Goal: Task Accomplishment & Management: Manage account settings

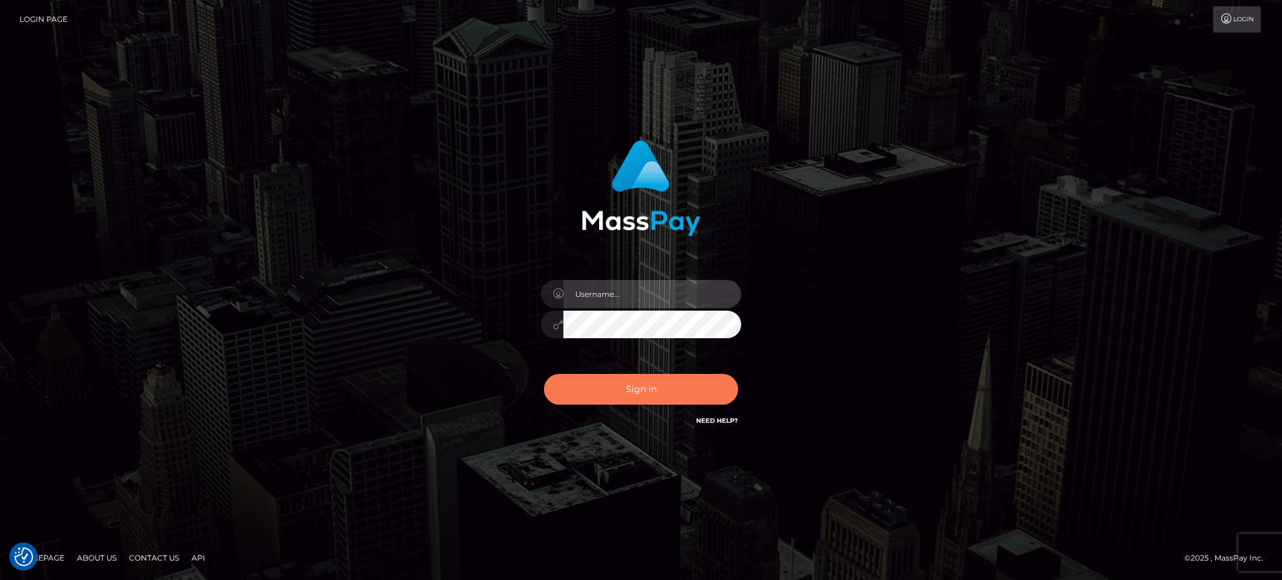
type input "Jeane.B2"
click at [652, 380] on button "Sign in" at bounding box center [641, 389] width 194 height 31
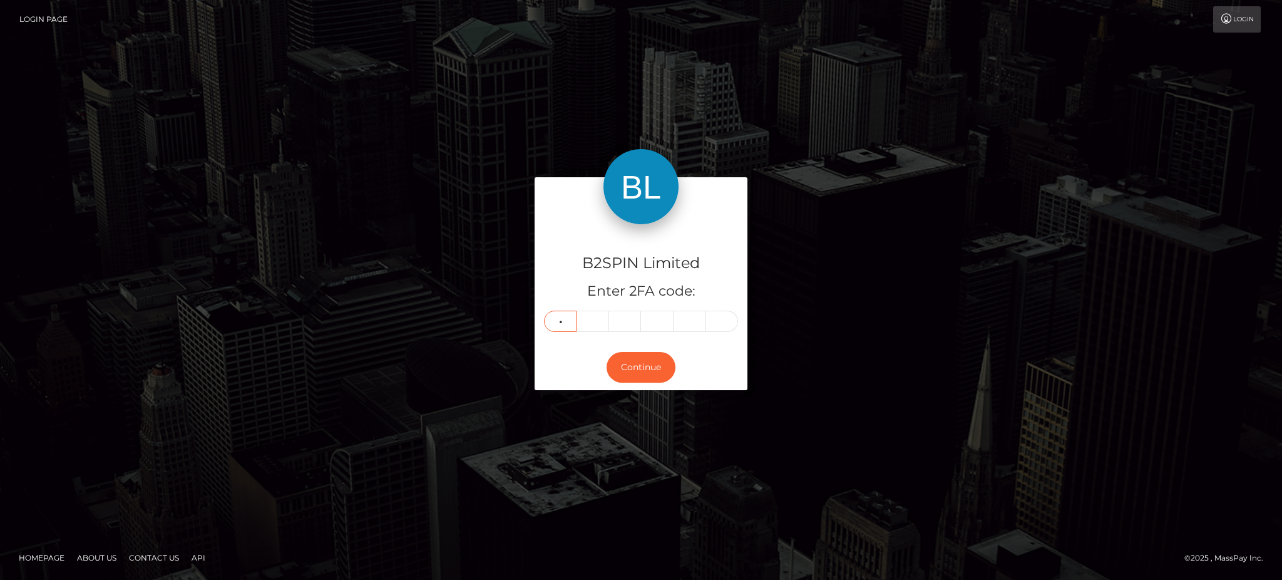
type input "0"
type input "8"
type input "6"
type input "8"
type input "3"
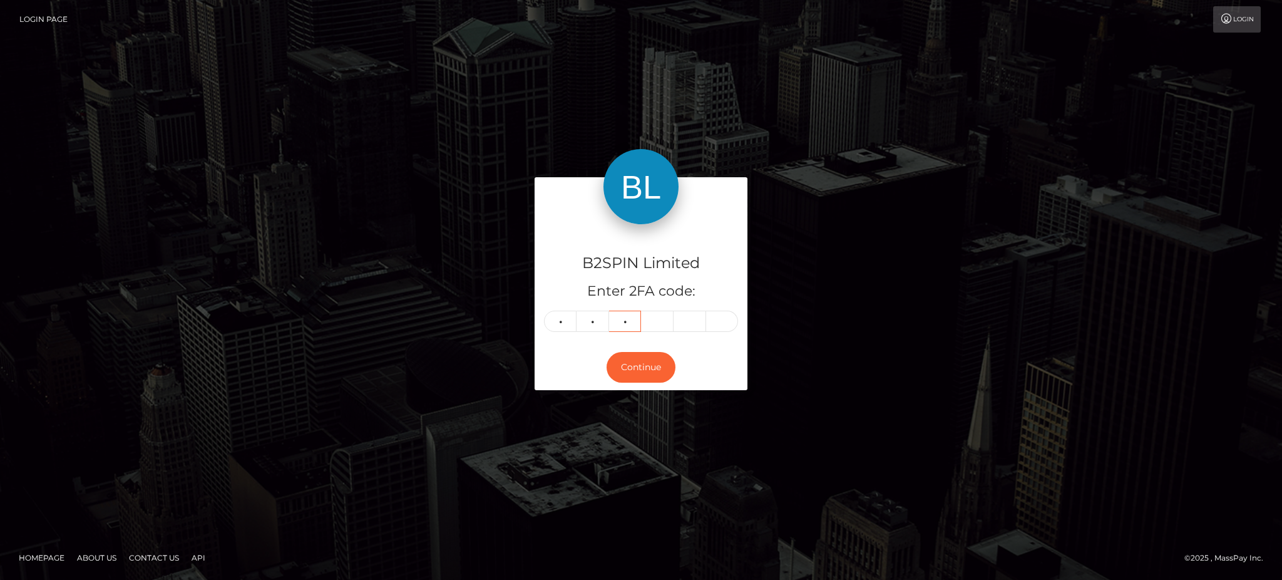
type input "9"
type input "8"
type input "1"
type input "5"
click at [651, 361] on button "Continue" at bounding box center [640, 367] width 69 height 31
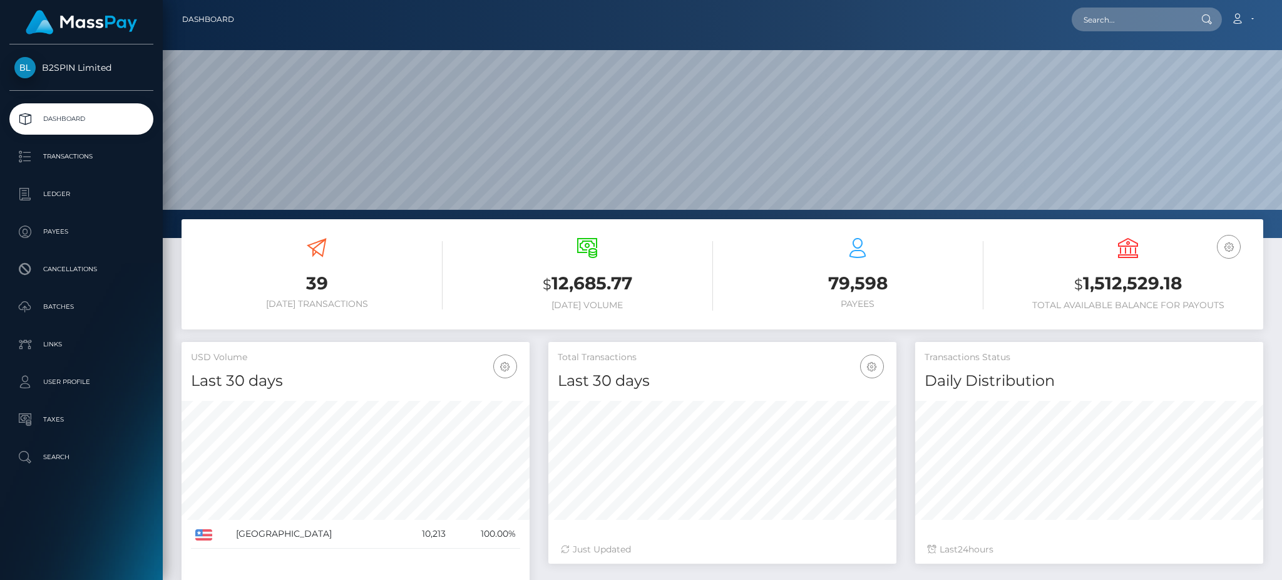
scroll to position [222, 347]
click at [84, 148] on p "Transactions" at bounding box center [81, 156] width 134 height 19
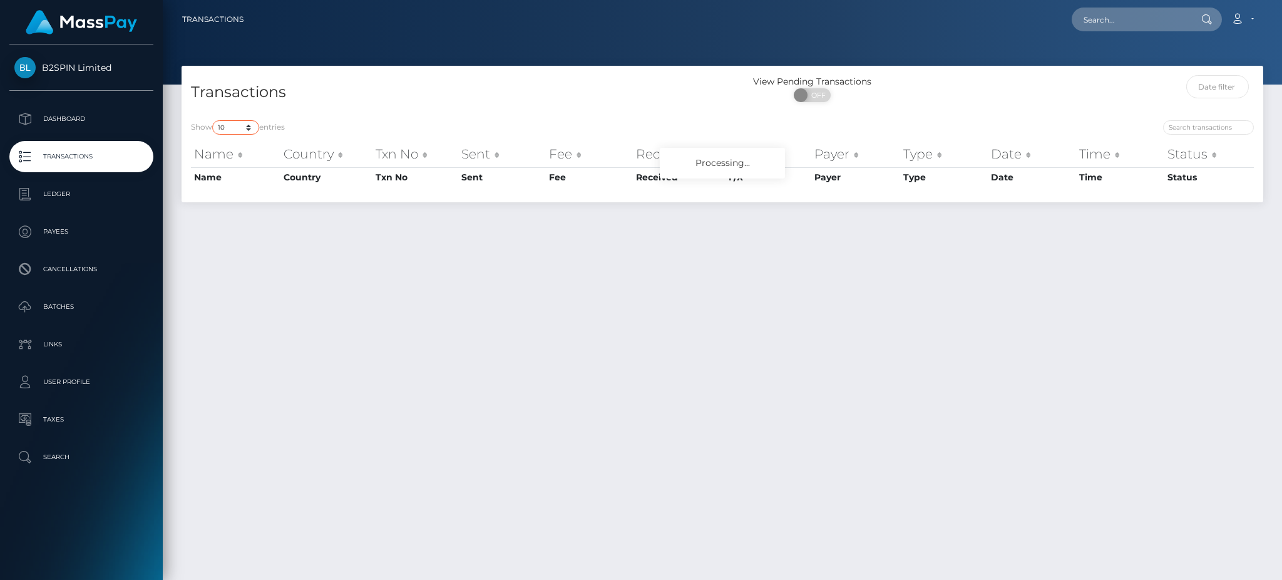
click at [225, 126] on select "10 25 50 100 250 500 1,000 3,500" at bounding box center [235, 127] width 47 height 14
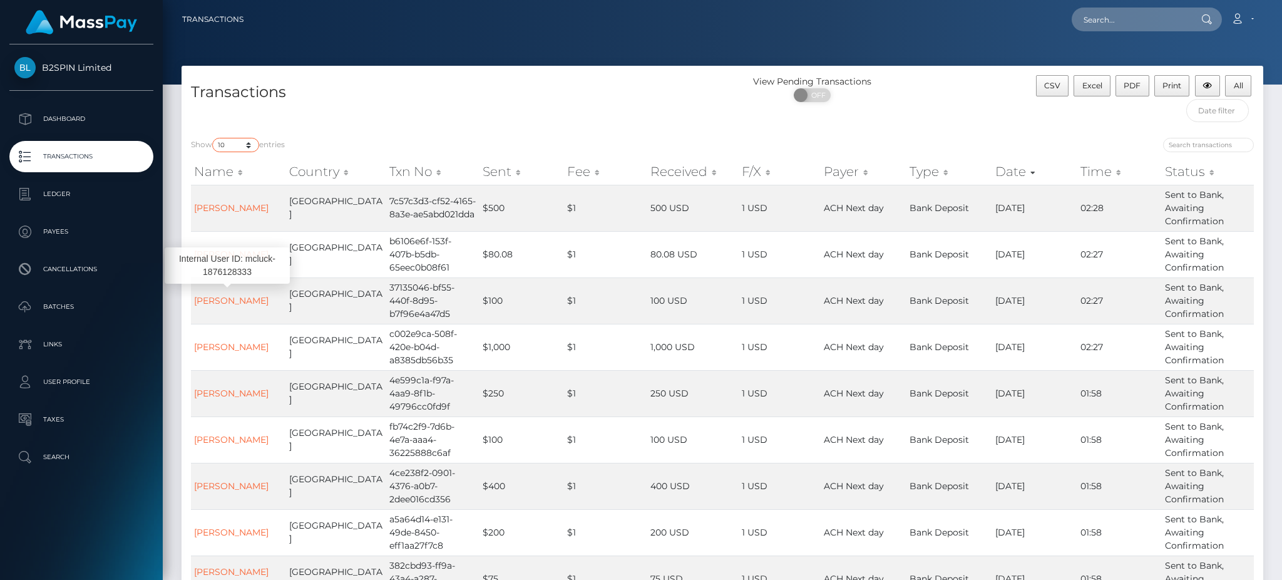
select select "500"
click at [213, 138] on select "10 25 50 100 250 500 1,000 3,500" at bounding box center [235, 145] width 47 height 14
click at [1196, 145] on input "search" at bounding box center [1208, 145] width 91 height 14
click at [1212, 118] on input "text" at bounding box center [1217, 110] width 63 height 23
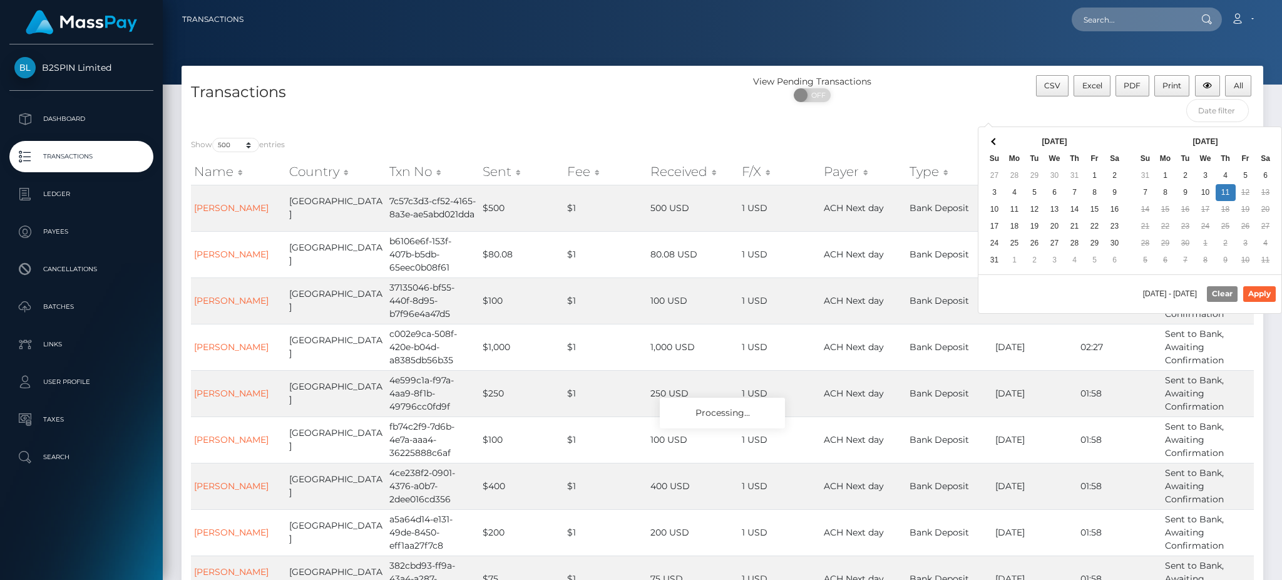
click at [1034, 297] on div "09/11/2025 - 09/11/2025 Clear Apply" at bounding box center [1129, 293] width 303 height 38
click at [1265, 293] on button "Apply" at bounding box center [1259, 293] width 33 height 15
type input "09/04/2025 - 09/11/2025"
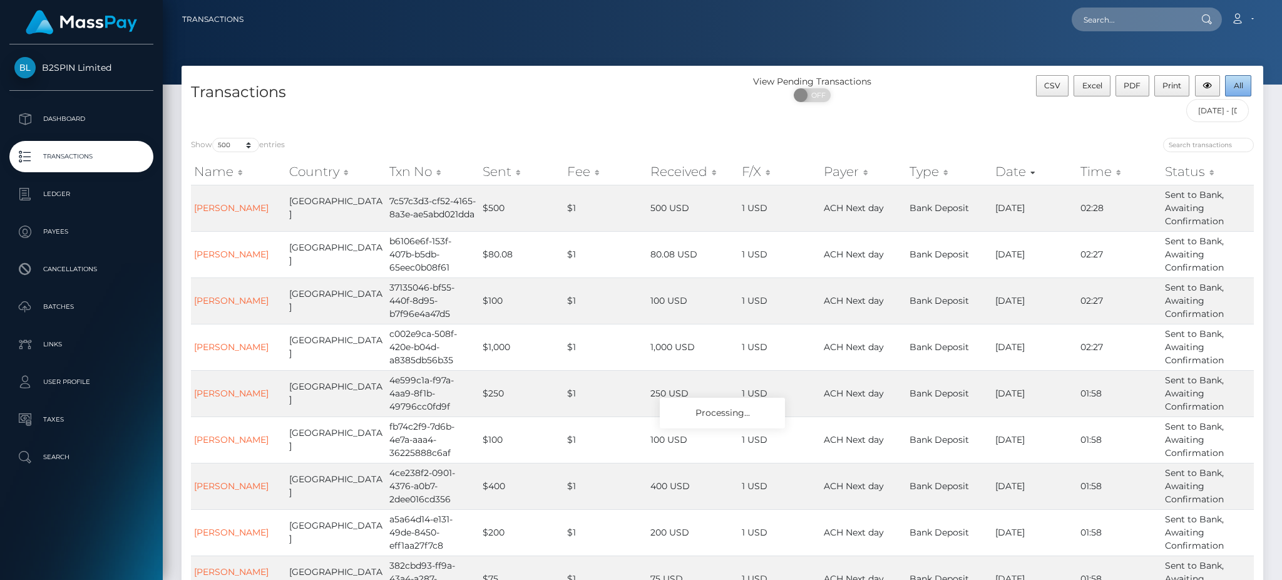
click at [1244, 84] on button "All" at bounding box center [1238, 85] width 26 height 21
